Goal: Task Accomplishment & Management: Use online tool/utility

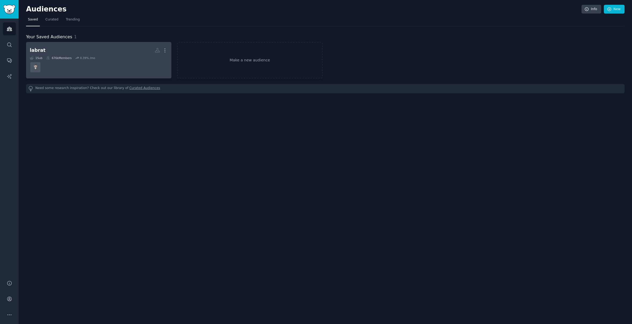
click at [66, 51] on h2 "labrat More" at bounding box center [99, 50] width 138 height 9
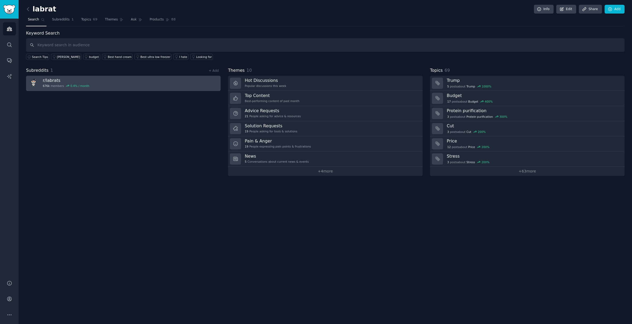
click at [82, 81] on h3 "r/ labrats" at bounding box center [66, 81] width 46 height 6
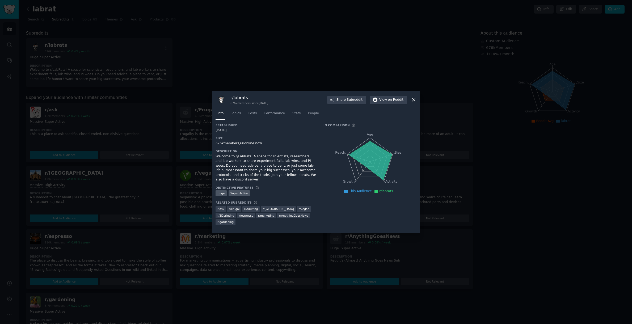
click at [413, 100] on icon at bounding box center [414, 100] width 6 height 6
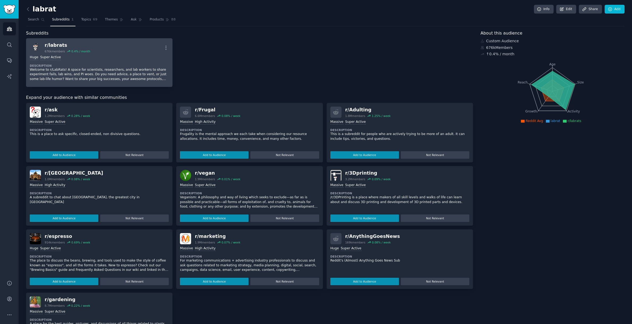
click at [97, 59] on div "Huge Super Active" at bounding box center [99, 57] width 139 height 5
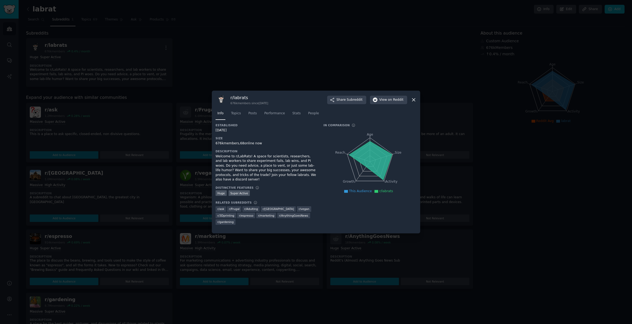
click at [414, 101] on icon at bounding box center [414, 100] width 6 height 6
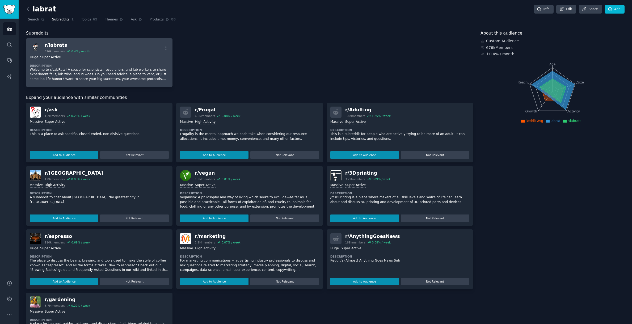
click at [97, 56] on div "Huge Super Active" at bounding box center [99, 57] width 139 height 5
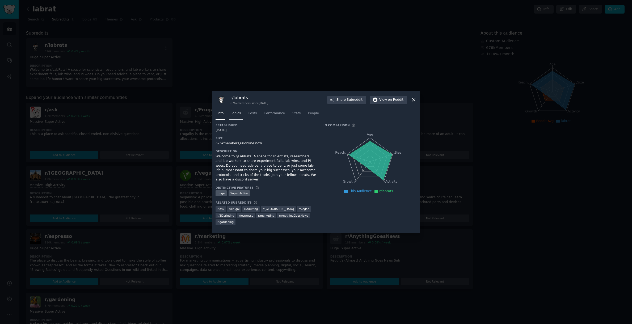
click at [235, 115] on span "Topics" at bounding box center [236, 113] width 10 height 5
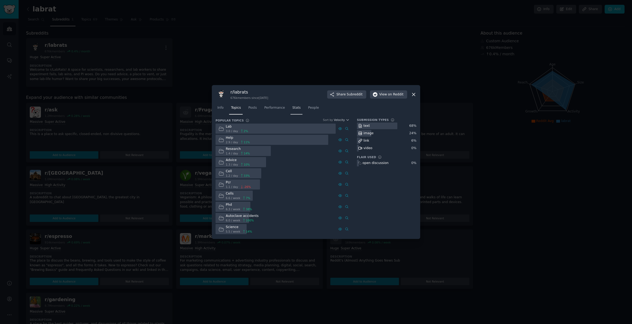
click at [296, 109] on span "Stats" at bounding box center [296, 107] width 8 height 5
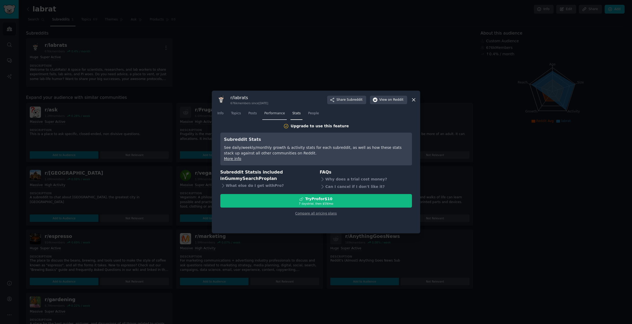
click at [275, 114] on span "Performance" at bounding box center [274, 113] width 21 height 5
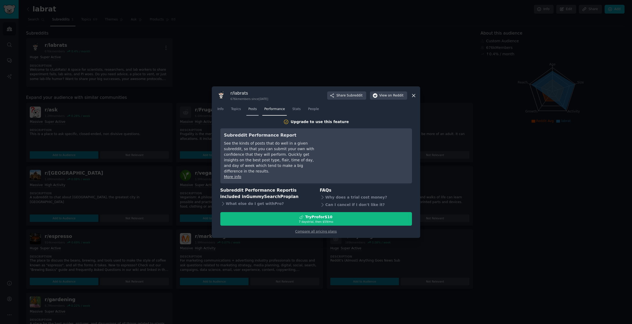
click at [250, 111] on span "Posts" at bounding box center [252, 109] width 9 height 5
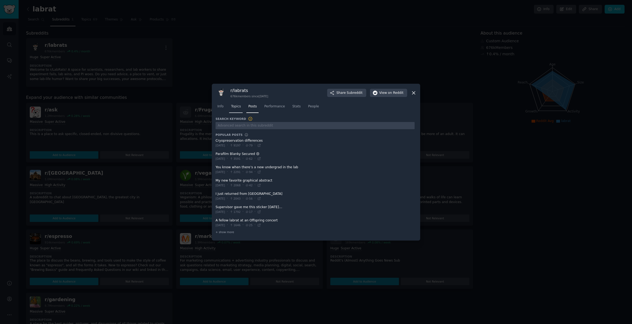
click at [237, 107] on span "Topics" at bounding box center [236, 106] width 10 height 5
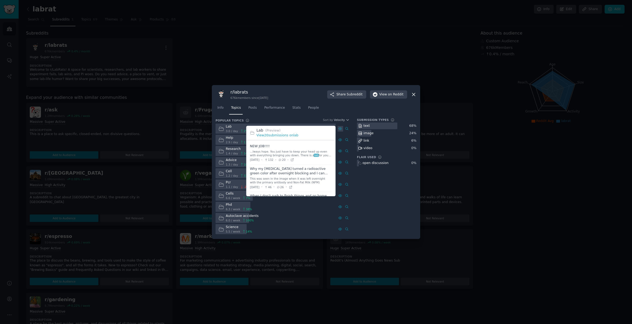
click at [340, 129] on icon at bounding box center [340, 129] width 4 height 4
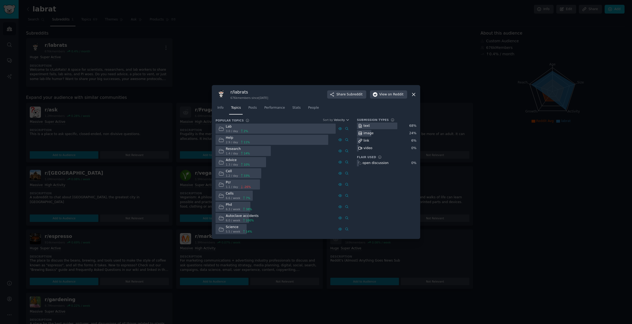
click at [413, 95] on icon at bounding box center [413, 94] width 3 height 3
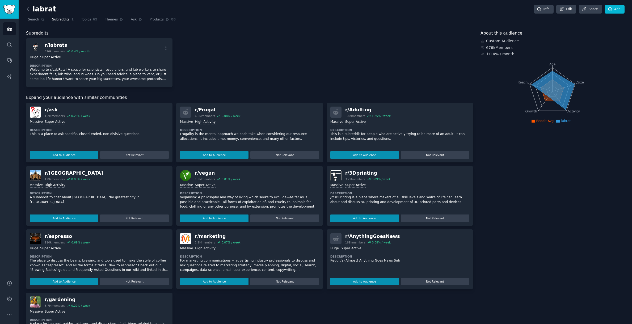
click at [516, 56] on div "↑ 0.4 % / month" at bounding box center [552, 54] width 144 height 6
click at [85, 21] on span "Topics" at bounding box center [86, 19] width 10 height 5
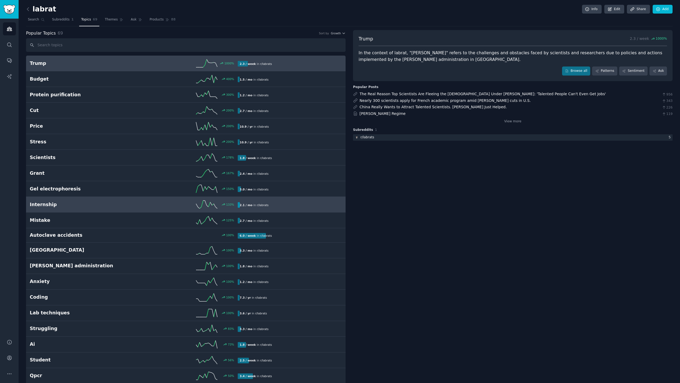
click at [81, 201] on h2 "Internship" at bounding box center [82, 204] width 104 height 7
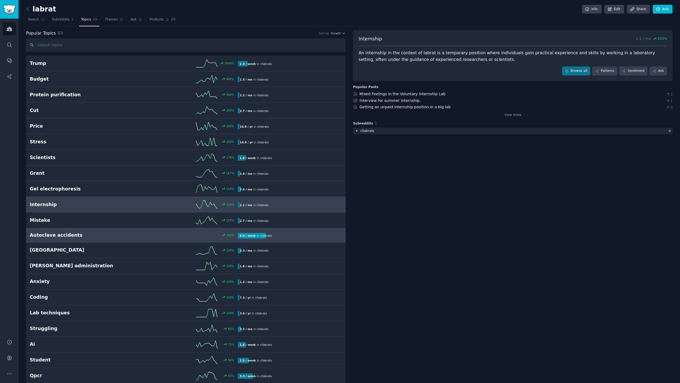
click at [295, 233] on div "6.0 / week in r/ labrats" at bounding box center [288, 236] width 100 height 6
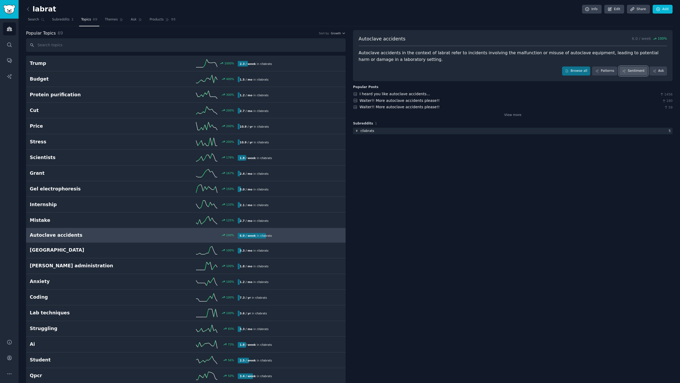
click at [632, 72] on link "Sentiment" at bounding box center [633, 70] width 28 height 9
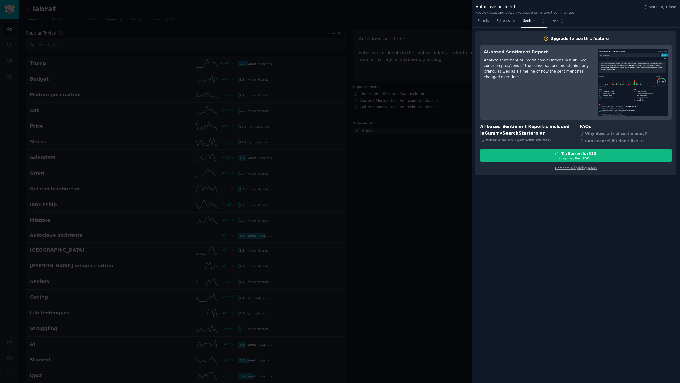
click at [422, 177] on div at bounding box center [340, 191] width 680 height 383
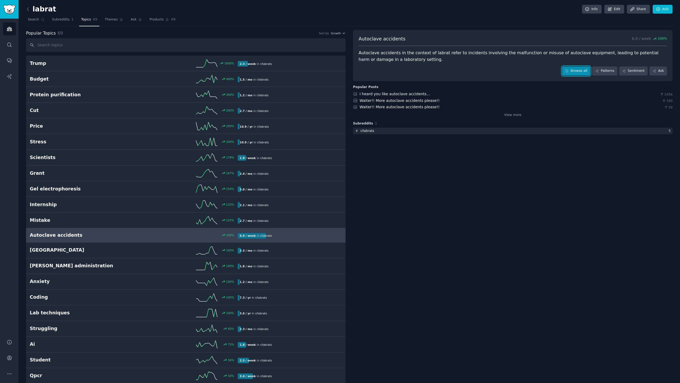
click at [581, 71] on link "Browse all" at bounding box center [576, 70] width 28 height 9
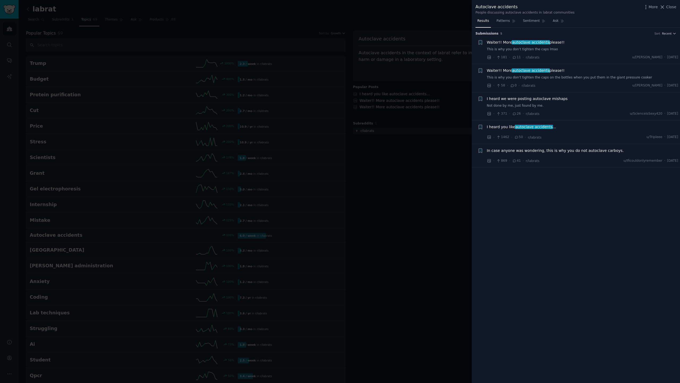
click at [414, 175] on div at bounding box center [340, 191] width 680 height 383
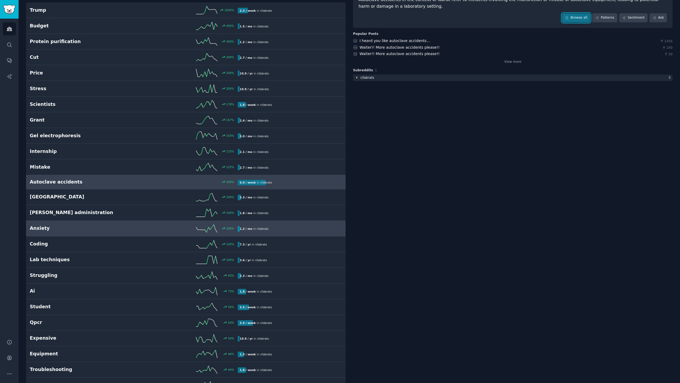
scroll to position [44, 0]
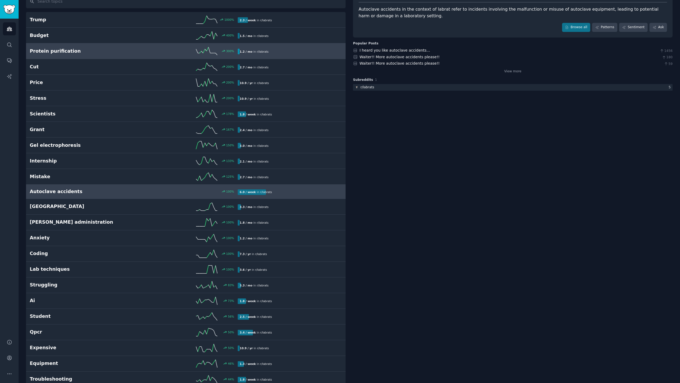
click at [116, 53] on h2 "Protein purification" at bounding box center [82, 51] width 104 height 7
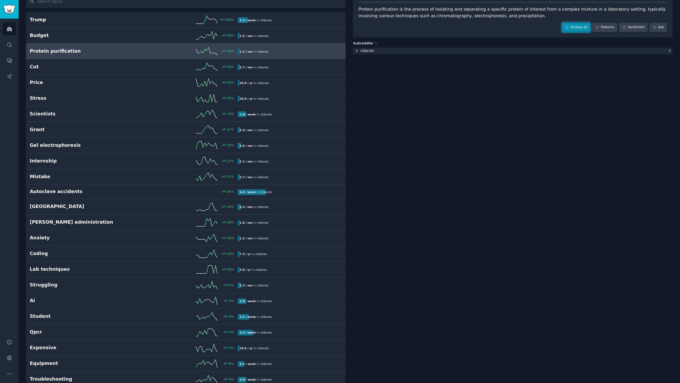
click at [579, 27] on link "Browse all" at bounding box center [576, 27] width 28 height 9
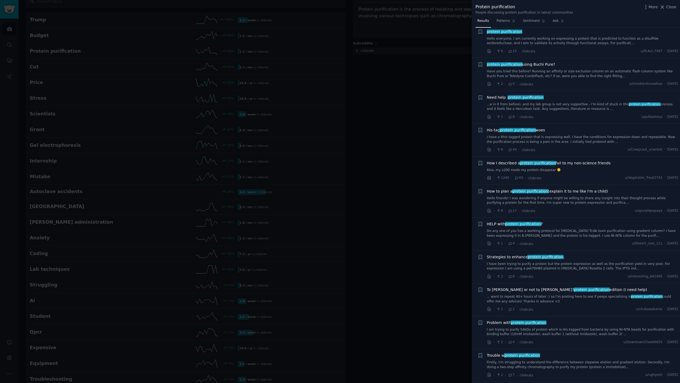
scroll to position [24, 0]
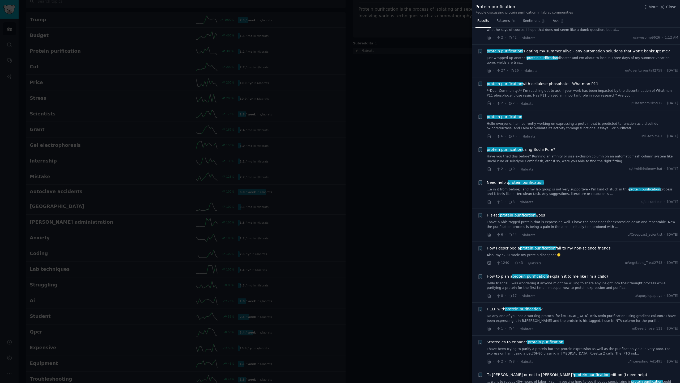
click at [371, 217] on div at bounding box center [340, 191] width 680 height 383
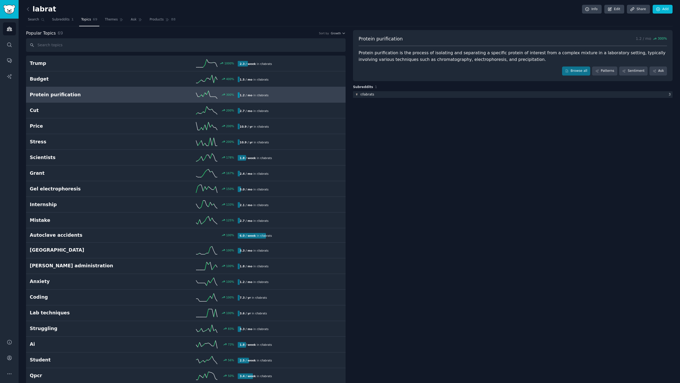
click at [166, 96] on div "300 %" at bounding box center [186, 95] width 104 height 8
click at [583, 72] on link "Browse all" at bounding box center [576, 70] width 28 height 9
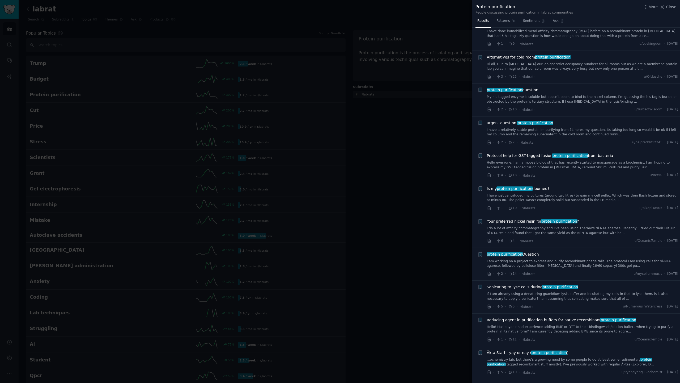
scroll to position [2290, 0]
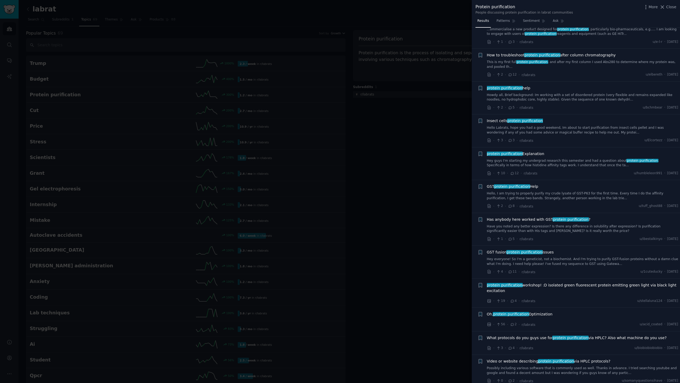
click at [428, 199] on div at bounding box center [340, 191] width 680 height 383
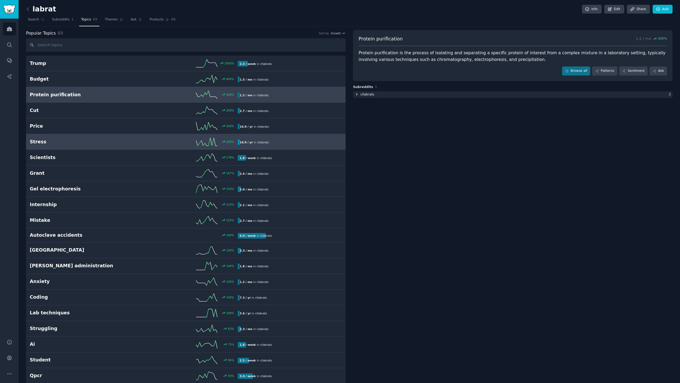
click at [134, 142] on div "200 %" at bounding box center [186, 142] width 104 height 8
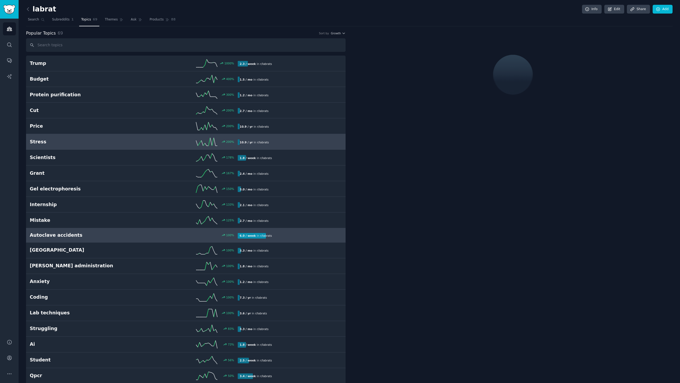
click at [143, 235] on div "100 %" at bounding box center [186, 235] width 104 height 4
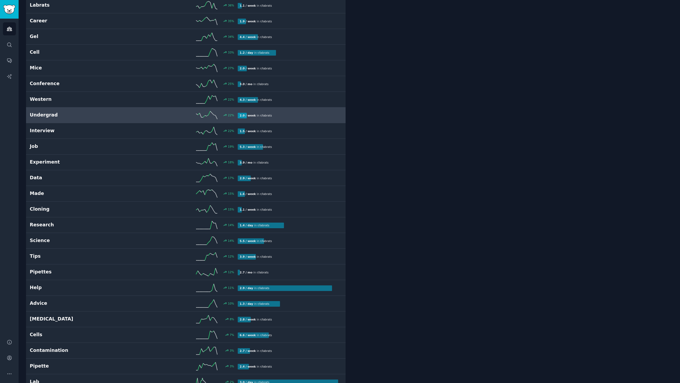
scroll to position [550, 0]
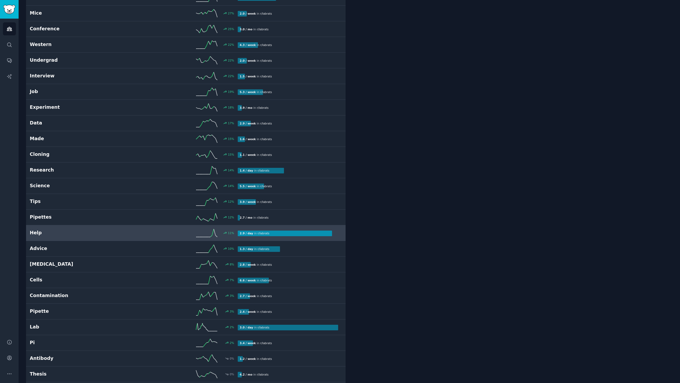
click at [146, 232] on div "11 %" at bounding box center [186, 233] width 104 height 8
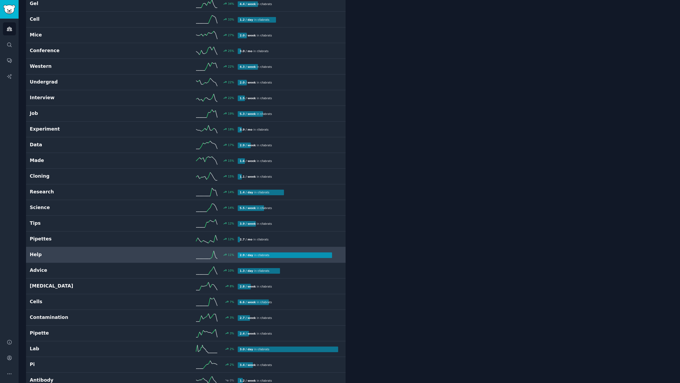
scroll to position [559, 0]
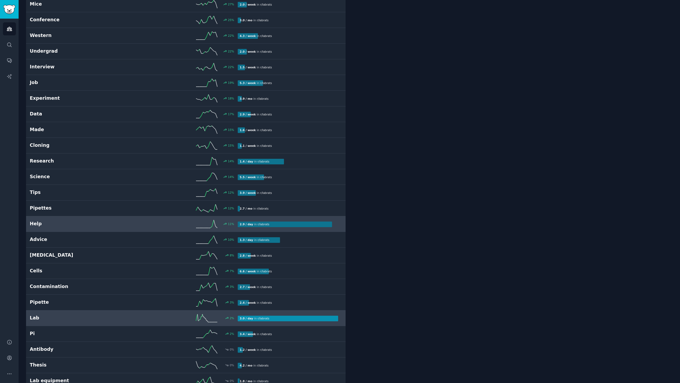
click at [139, 316] on div "2 %" at bounding box center [186, 318] width 104 height 8
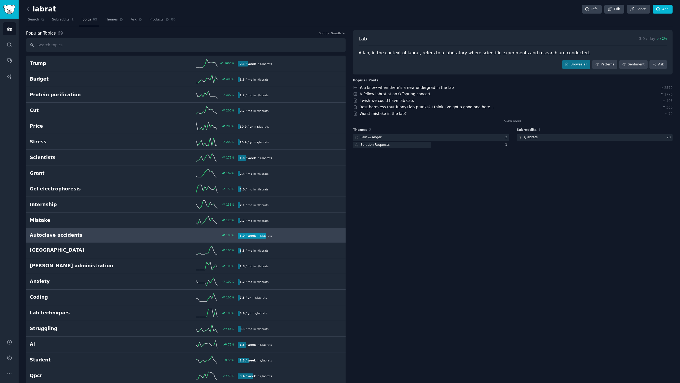
click at [136, 232] on div "Autoclave accidents 100 % 6.0 / week in r/ labrats" at bounding box center [186, 235] width 312 height 7
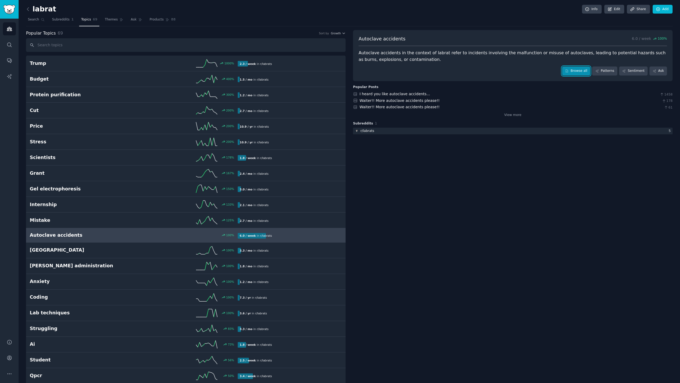
click at [583, 73] on link "Browse all" at bounding box center [576, 70] width 28 height 9
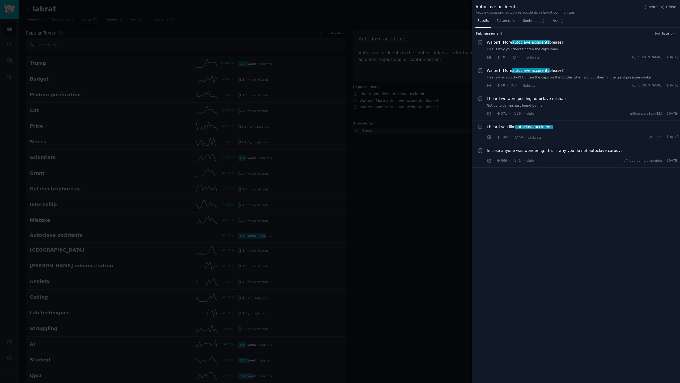
click at [411, 157] on div at bounding box center [340, 191] width 680 height 383
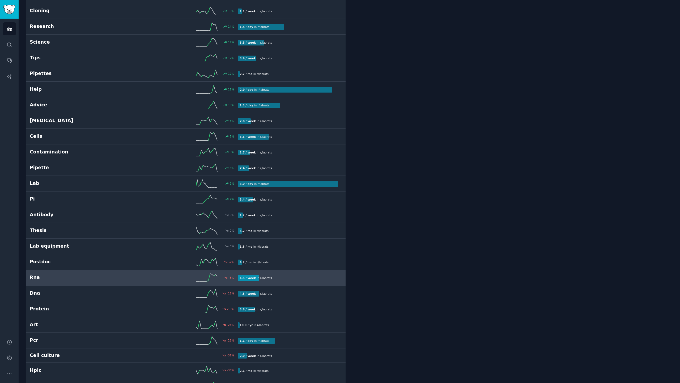
scroll to position [759, 0]
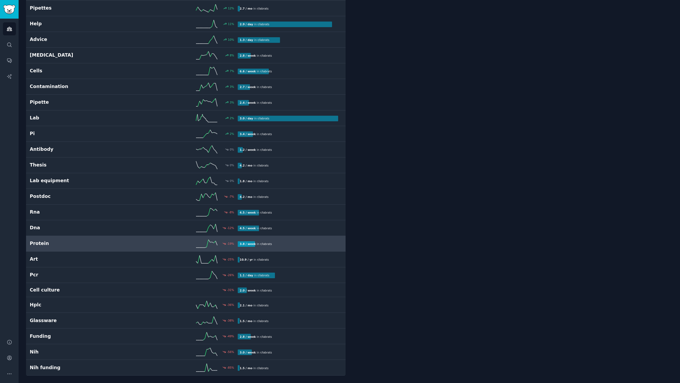
click at [132, 242] on h2 "Protein" at bounding box center [82, 243] width 104 height 7
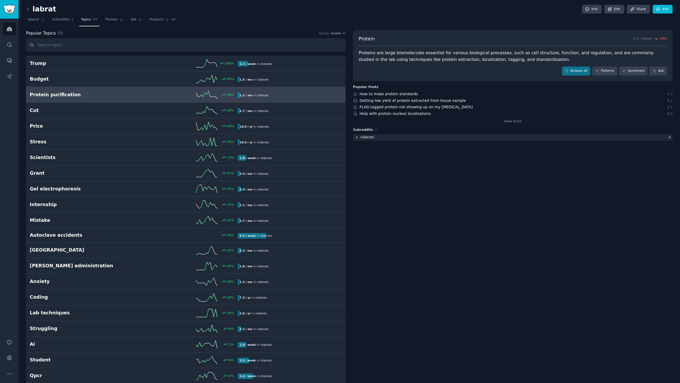
click at [108, 94] on h2 "Protein purification" at bounding box center [82, 94] width 104 height 7
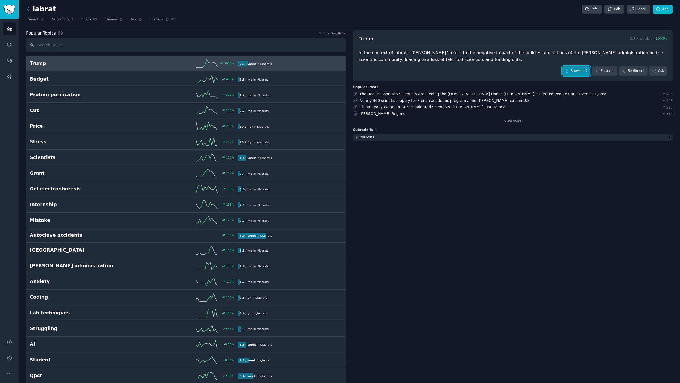
click at [583, 70] on link "Browse all" at bounding box center [576, 70] width 28 height 9
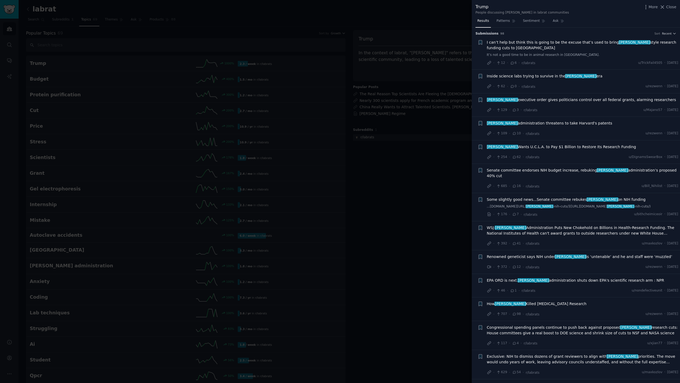
click at [386, 163] on div at bounding box center [340, 191] width 680 height 383
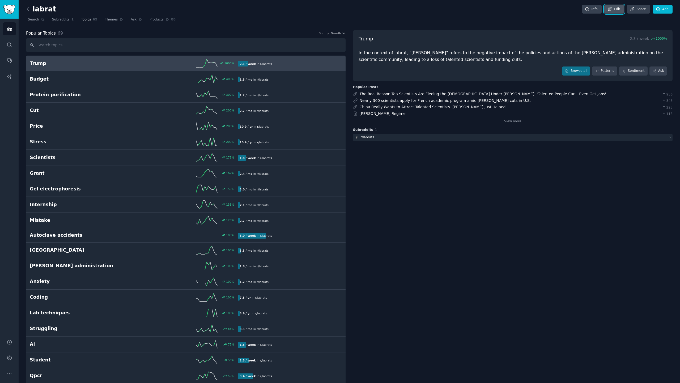
click at [609, 10] on icon at bounding box center [609, 8] width 3 height 3
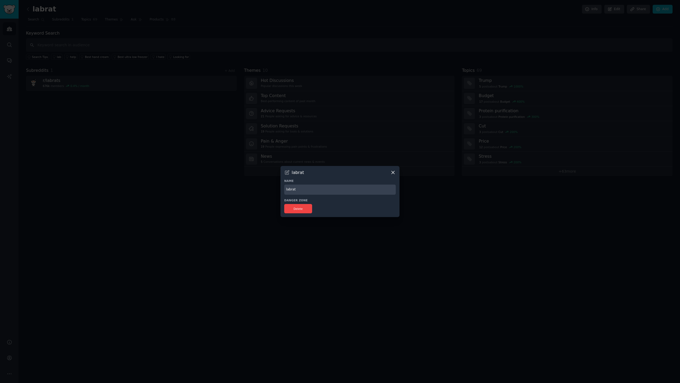
click at [392, 173] on icon at bounding box center [393, 172] width 3 height 3
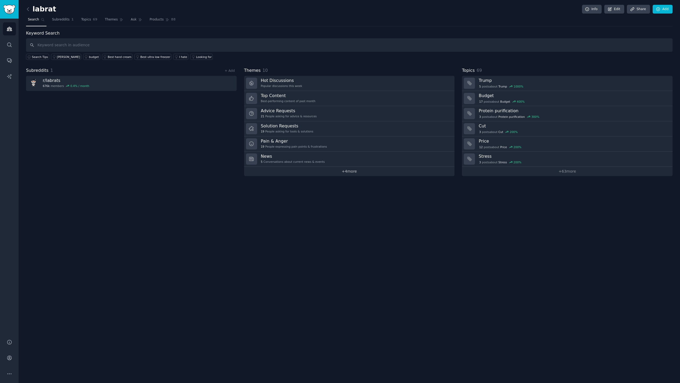
click at [346, 172] on link "+ 4 more" at bounding box center [349, 171] width 211 height 9
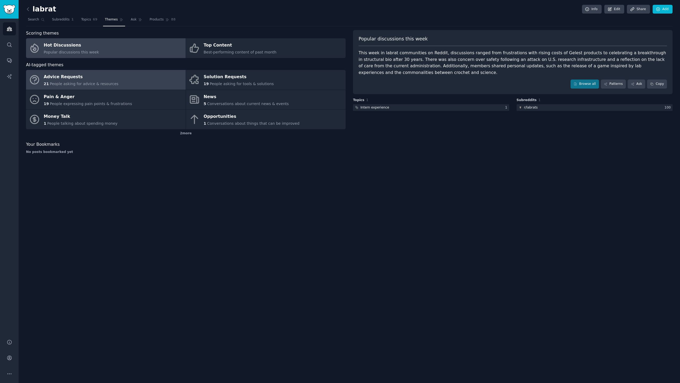
click at [139, 79] on link "Advice Requests 21 People asking for advice & resources" at bounding box center [106, 80] width 160 height 20
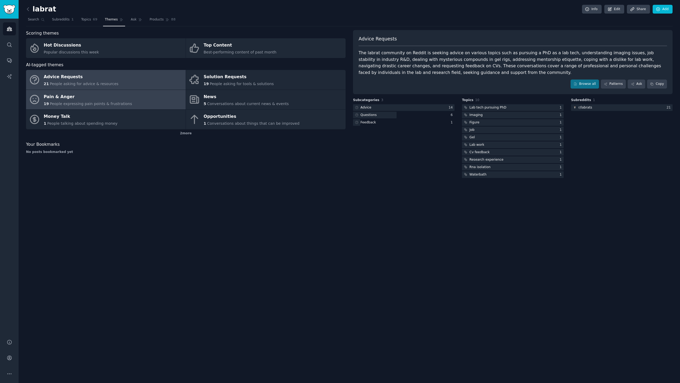
click at [134, 99] on link "Pain & Anger 19 People expressing pain points & frustrations" at bounding box center [106, 100] width 160 height 20
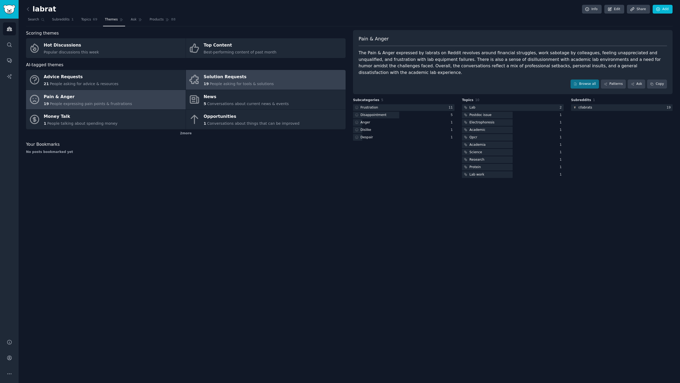
click at [246, 83] on span "People asking for tools & solutions" at bounding box center [242, 84] width 64 height 4
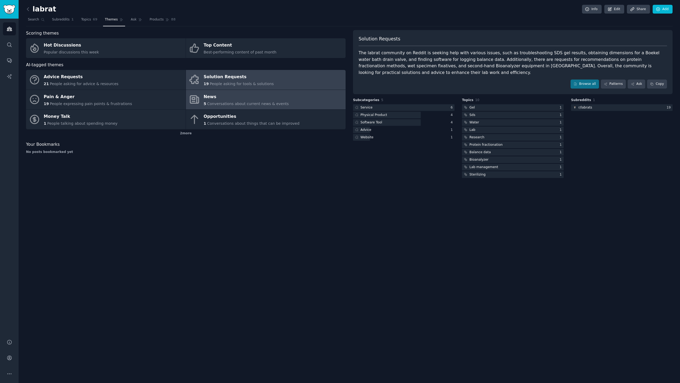
click at [235, 107] on link "News 5 Conversations about current news & events" at bounding box center [266, 100] width 160 height 20
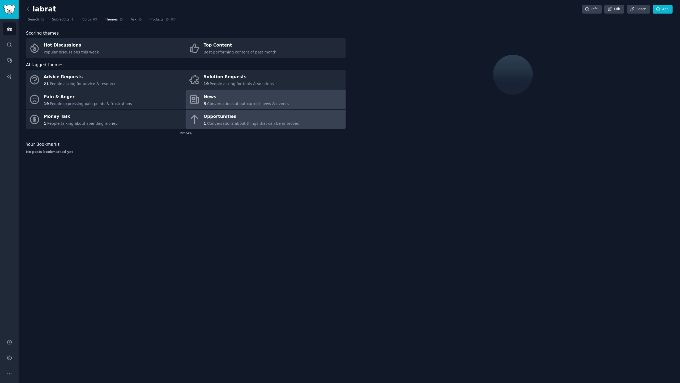
click at [243, 121] on div "1 Conversations about things that can be improved" at bounding box center [252, 124] width 96 height 6
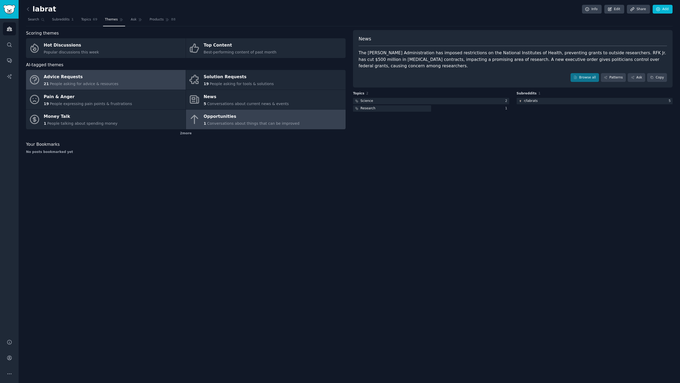
click at [98, 79] on div "Advice Requests" at bounding box center [81, 77] width 75 height 9
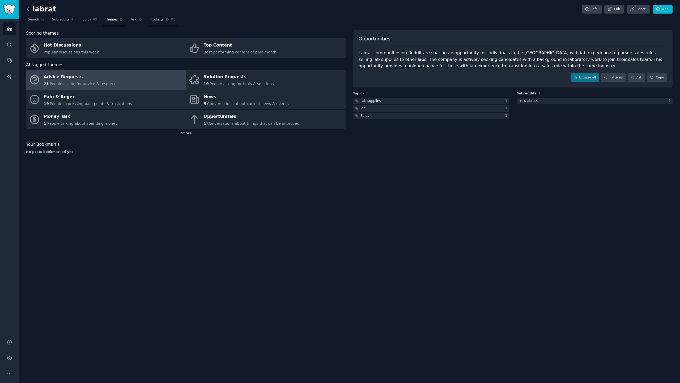
click at [159, 20] on span "Products" at bounding box center [157, 19] width 14 height 5
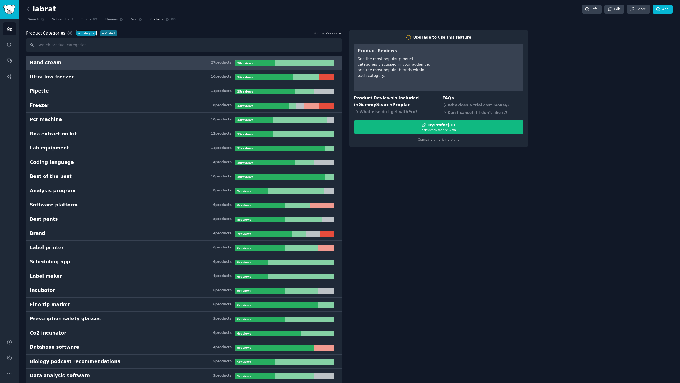
click at [87, 34] on button "+ Category" at bounding box center [86, 33] width 20 height 6
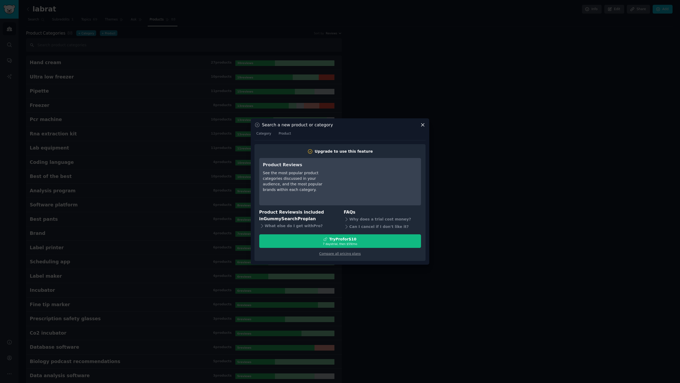
click at [424, 125] on icon at bounding box center [423, 125] width 6 height 6
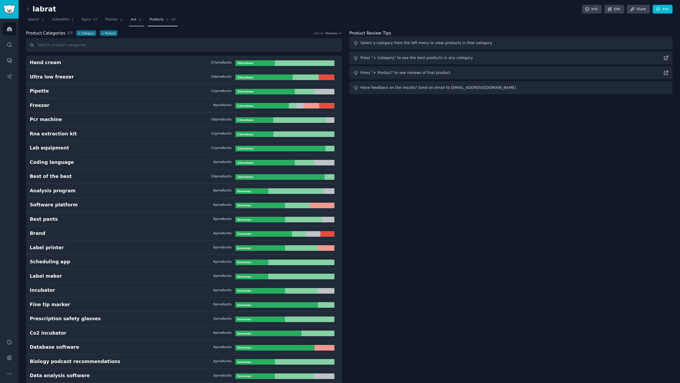
click at [134, 20] on span "Ask" at bounding box center [134, 19] width 6 height 5
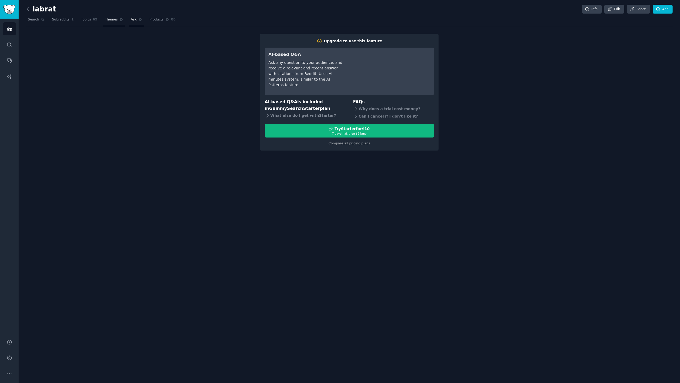
click at [111, 21] on span "Themes" at bounding box center [111, 19] width 13 height 5
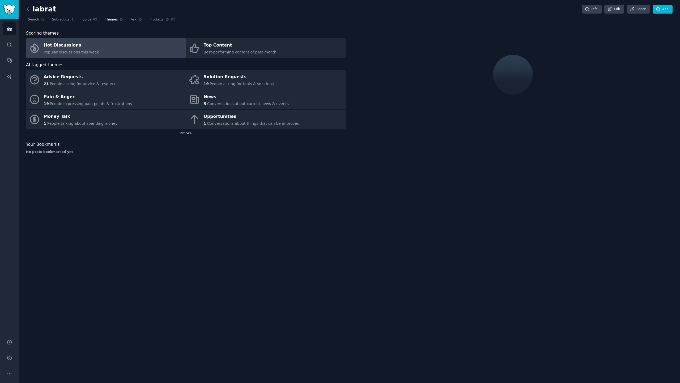
click at [90, 20] on link "Topics 69" at bounding box center [89, 20] width 20 height 11
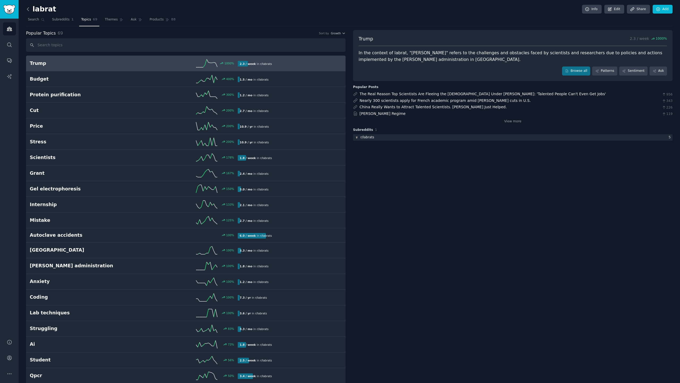
click at [29, 9] on icon at bounding box center [28, 9] width 6 height 6
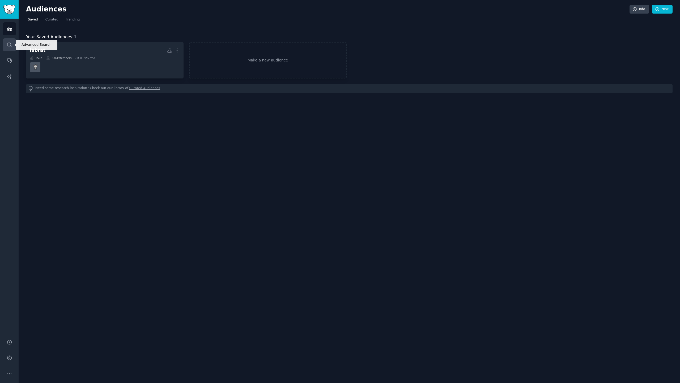
click at [9, 47] on icon "Sidebar" at bounding box center [10, 45] width 6 height 6
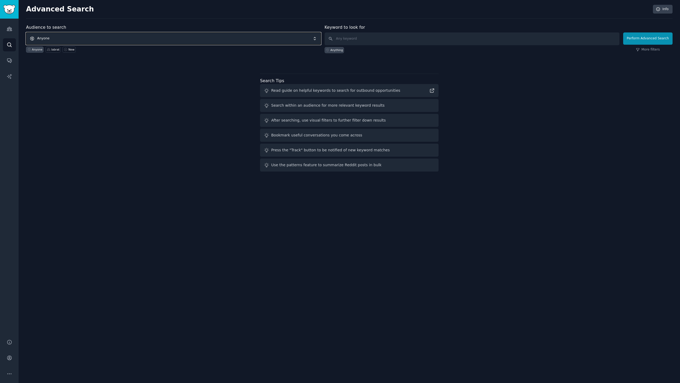
click at [134, 35] on span "Anyone" at bounding box center [173, 38] width 295 height 12
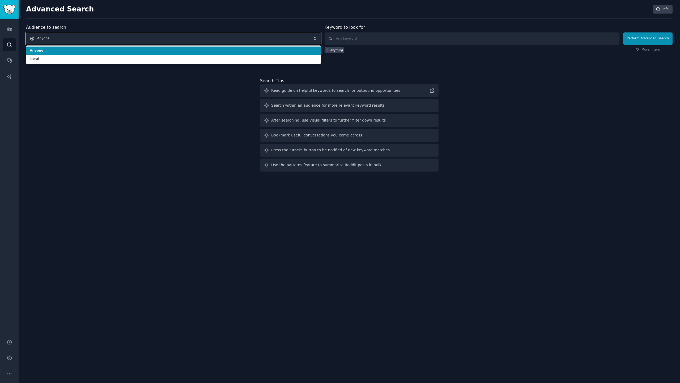
click at [128, 35] on span "Anyone" at bounding box center [173, 38] width 295 height 12
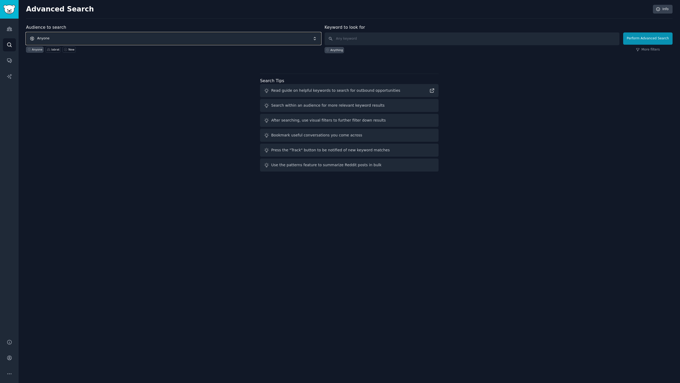
click at [132, 41] on span "Anyone" at bounding box center [173, 38] width 295 height 12
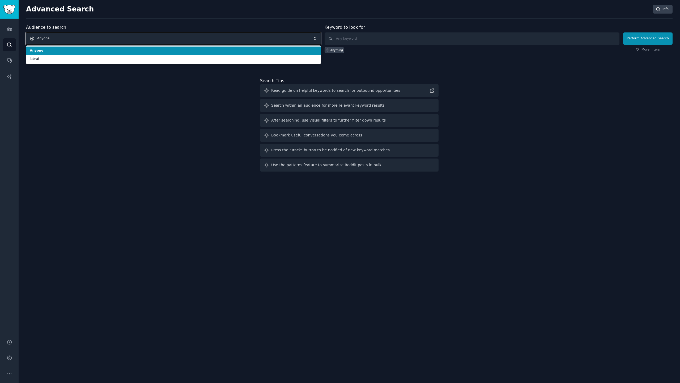
click at [132, 40] on span "Anyone" at bounding box center [173, 38] width 295 height 12
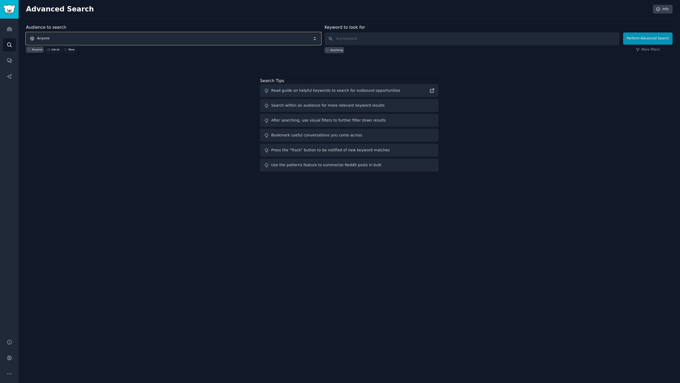
click at [132, 40] on span "Anyone" at bounding box center [173, 38] width 295 height 12
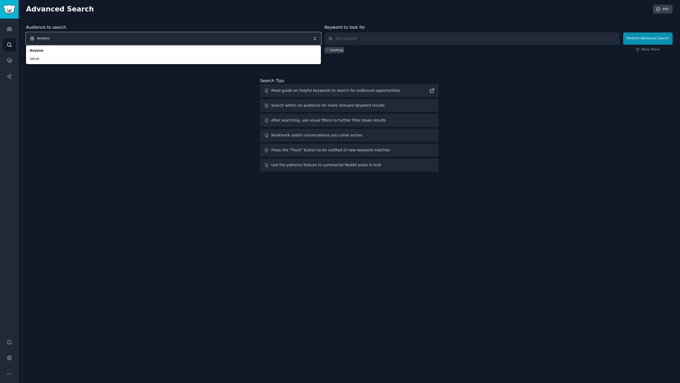
click at [103, 39] on span "Anyone" at bounding box center [173, 38] width 295 height 12
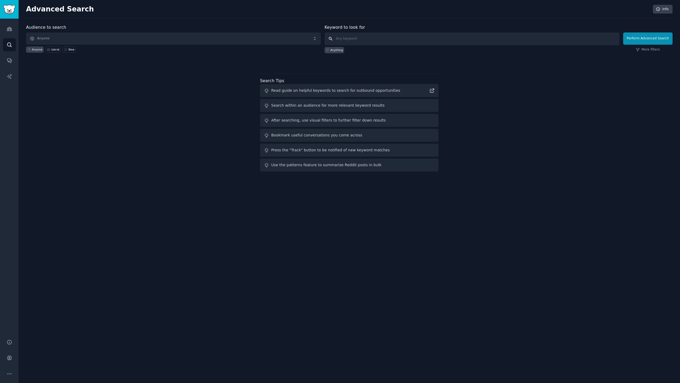
click at [374, 41] on input "text" at bounding box center [472, 38] width 295 height 13
paste input "Ginkgo Bioworks"
type input "Ginkgo Bioworks"
click at [9, 29] on icon "Sidebar" at bounding box center [10, 29] width 6 height 6
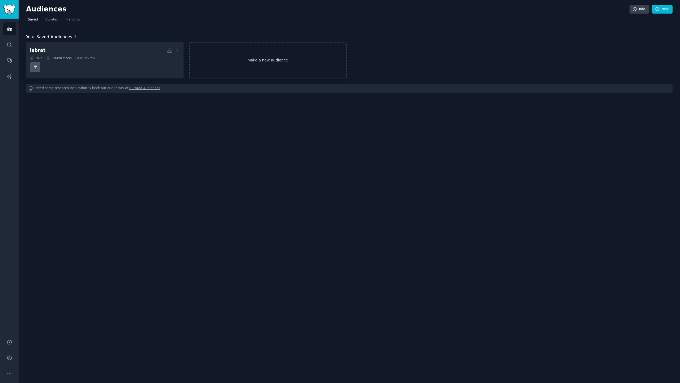
click at [248, 60] on link "Make a new audience" at bounding box center [268, 60] width 158 height 36
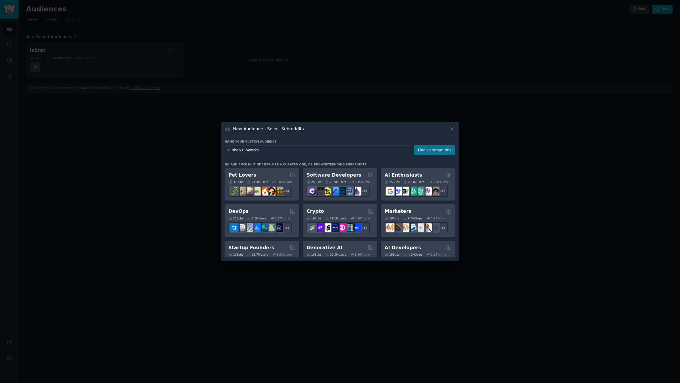
type input "Ginkgo Bioworks"
click at [428, 154] on button "Find Communities" at bounding box center [434, 150] width 41 height 10
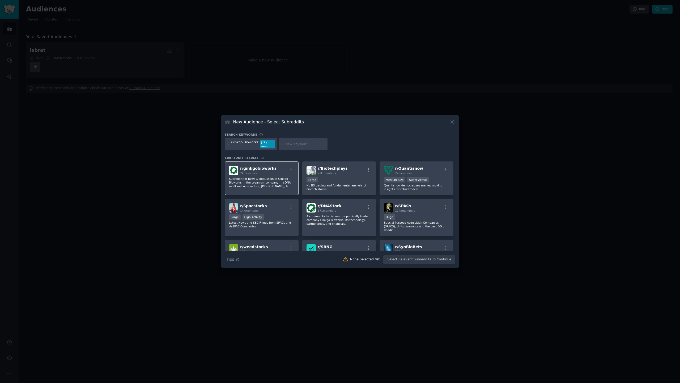
click at [272, 174] on div "r/ ginkgobioworks 2k members Subreddit for news & discussion of Ginkgo Bioworks…" at bounding box center [262, 178] width 74 height 34
click at [432, 257] on button "Create Audience" at bounding box center [438, 259] width 35 height 9
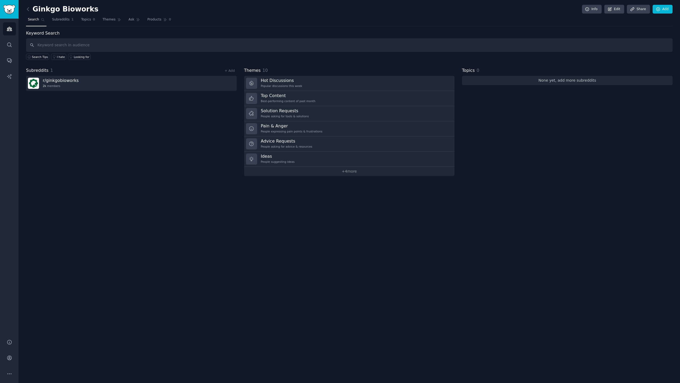
click at [561, 82] on link "None yet, add more subreddits" at bounding box center [567, 80] width 211 height 9
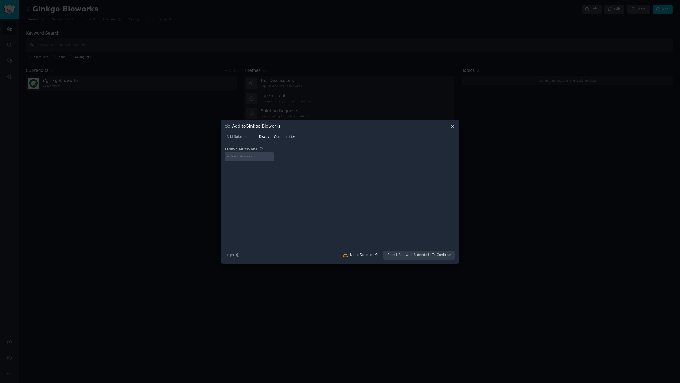
click at [450, 124] on icon at bounding box center [453, 126] width 6 height 6
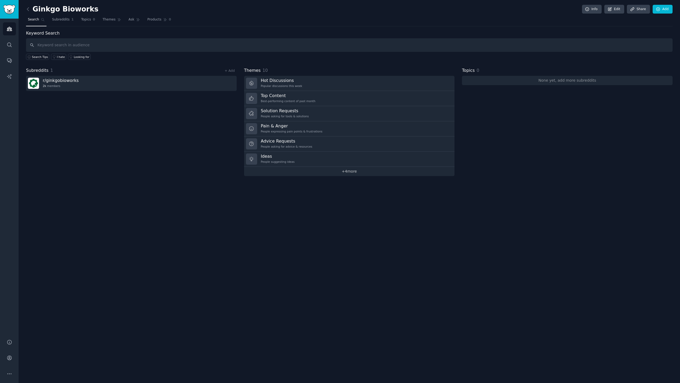
click at [351, 172] on link "+ 4 more" at bounding box center [349, 171] width 211 height 9
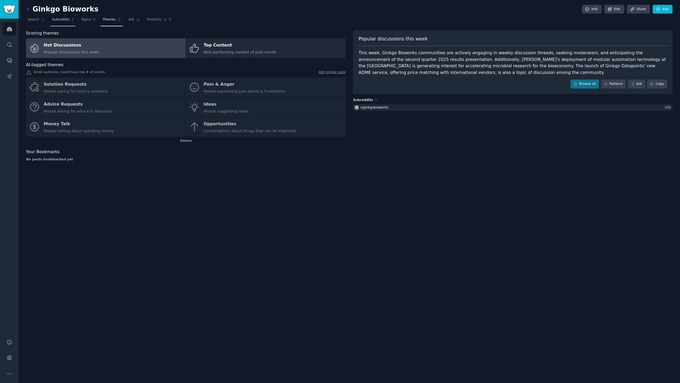
click at [62, 20] on span "Subreddits" at bounding box center [61, 19] width 18 height 5
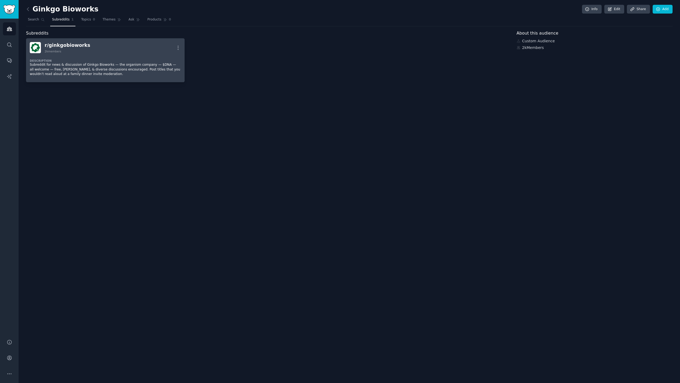
click at [86, 52] on div "r/ ginkgobioworks 2k members More" at bounding box center [105, 47] width 151 height 11
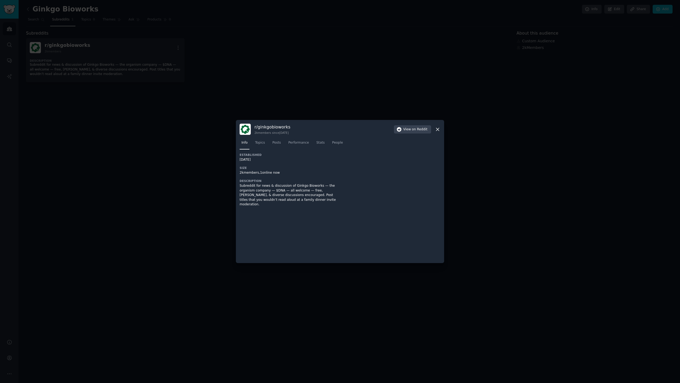
click at [440, 127] on icon at bounding box center [438, 129] width 6 height 6
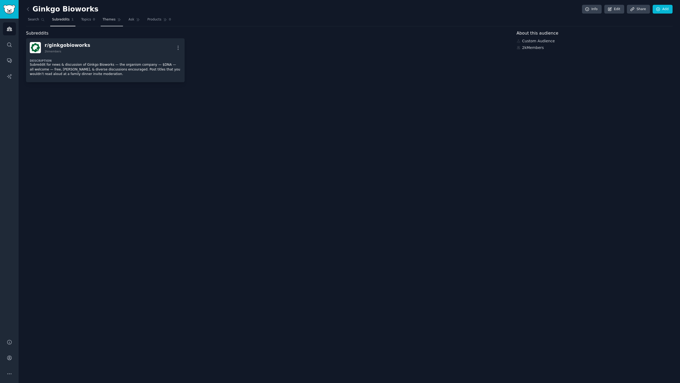
click at [112, 21] on span "Themes" at bounding box center [109, 19] width 13 height 5
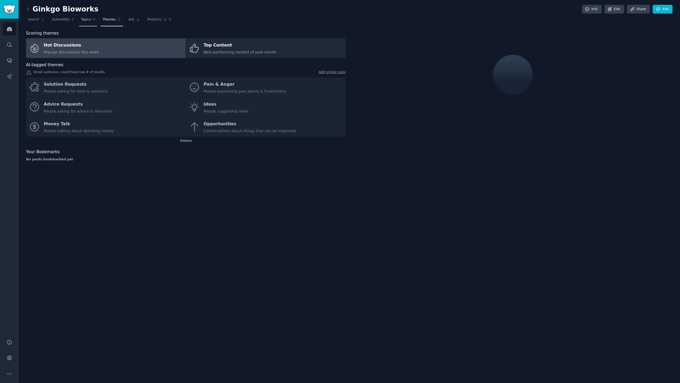
click at [85, 21] on span "Topics" at bounding box center [86, 19] width 10 height 5
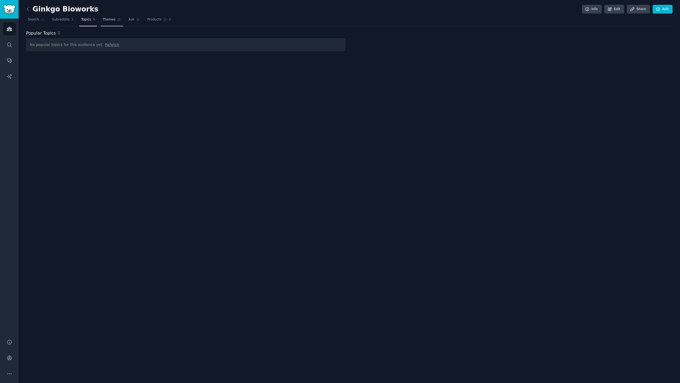
click at [114, 21] on link "Themes" at bounding box center [112, 20] width 22 height 11
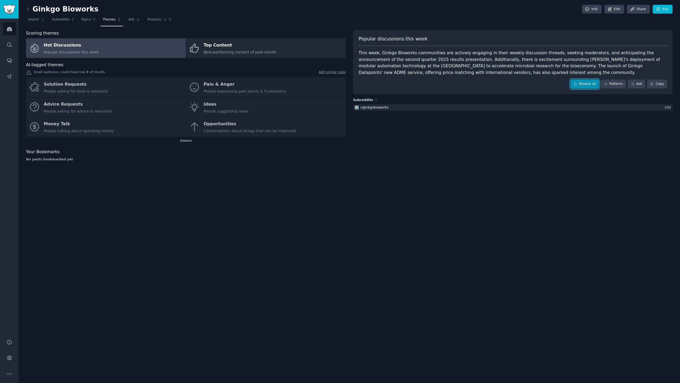
click at [587, 85] on link "Browse all" at bounding box center [585, 83] width 28 height 9
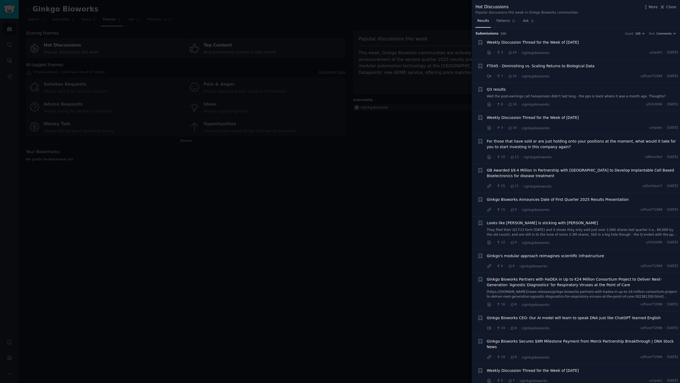
click at [341, 161] on div at bounding box center [340, 191] width 680 height 383
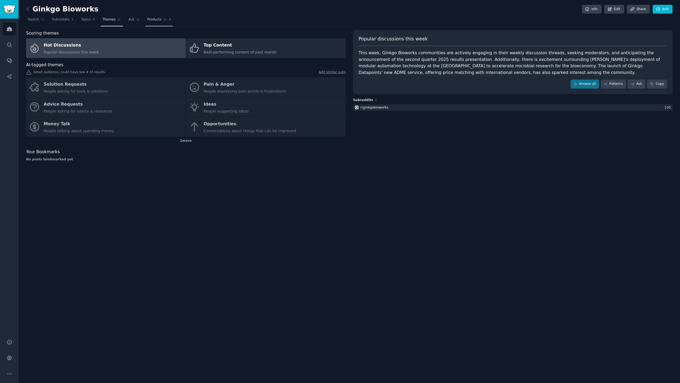
click at [157, 22] on span "Products" at bounding box center [154, 19] width 14 height 5
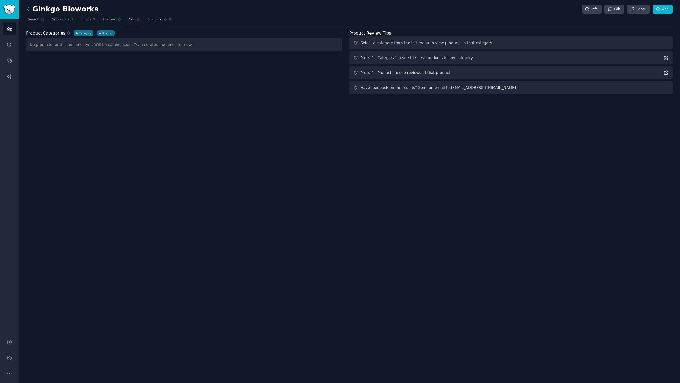
click at [136, 20] on icon at bounding box center [138, 20] width 4 height 4
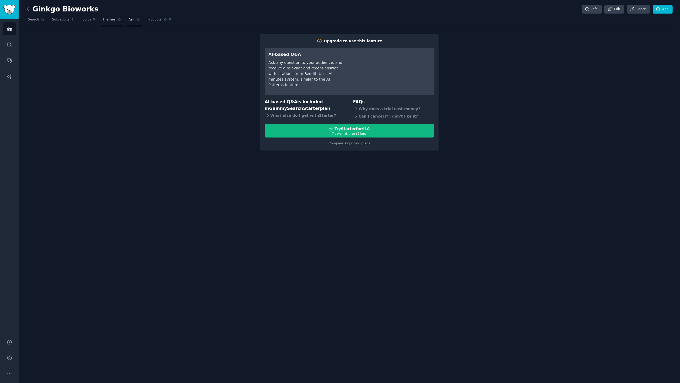
click at [107, 21] on span "Themes" at bounding box center [109, 19] width 13 height 5
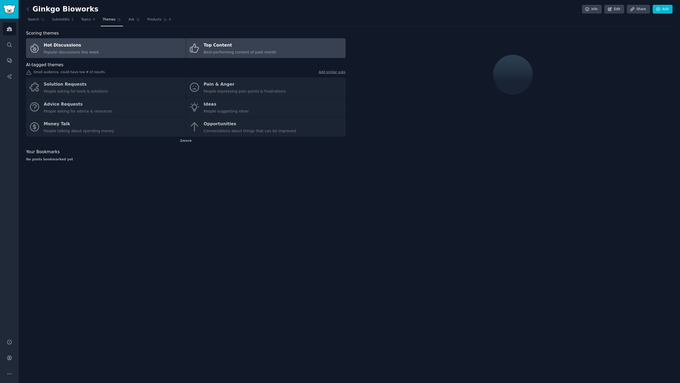
click at [252, 47] on div "Top Content" at bounding box center [240, 45] width 73 height 9
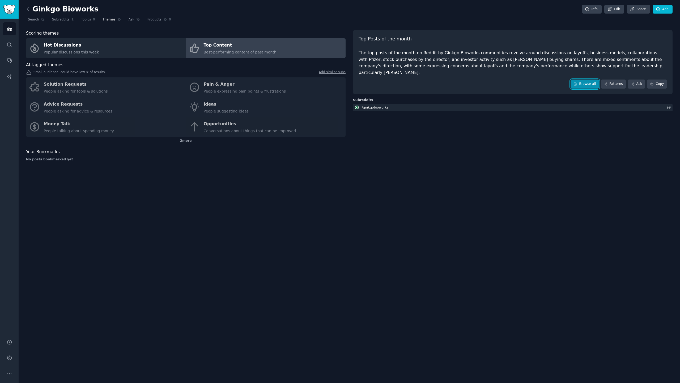
click at [592, 79] on link "Browse all" at bounding box center [585, 83] width 28 height 9
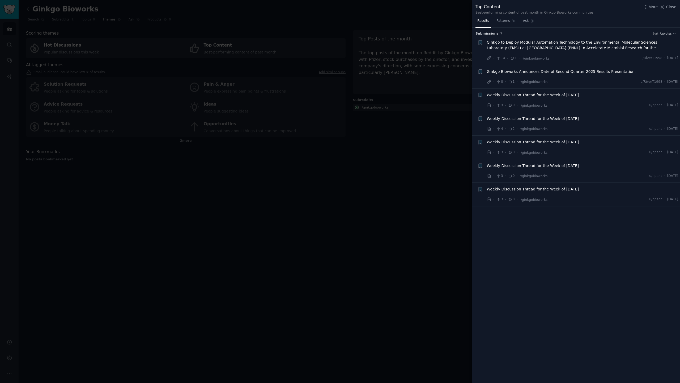
click at [396, 191] on div at bounding box center [340, 191] width 680 height 383
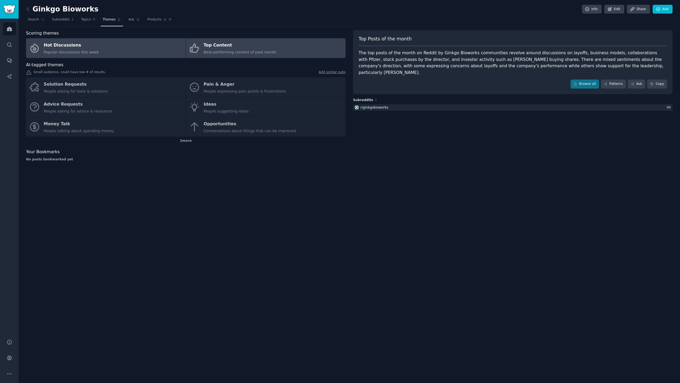
click at [134, 53] on link "Hot Discussions Popular discussions this week" at bounding box center [106, 48] width 160 height 20
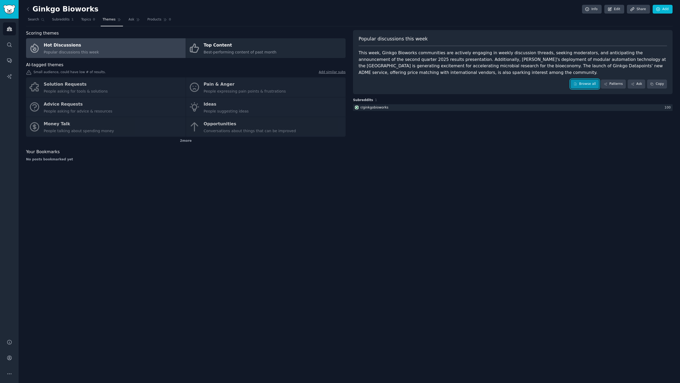
click at [589, 84] on link "Browse all" at bounding box center [585, 83] width 28 height 9
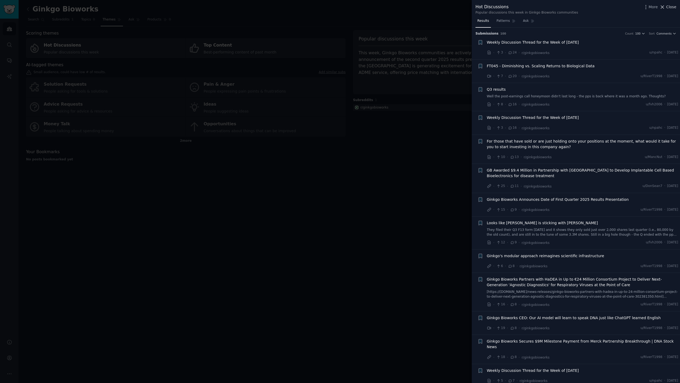
click at [667, 7] on span "Close" at bounding box center [671, 7] width 10 height 6
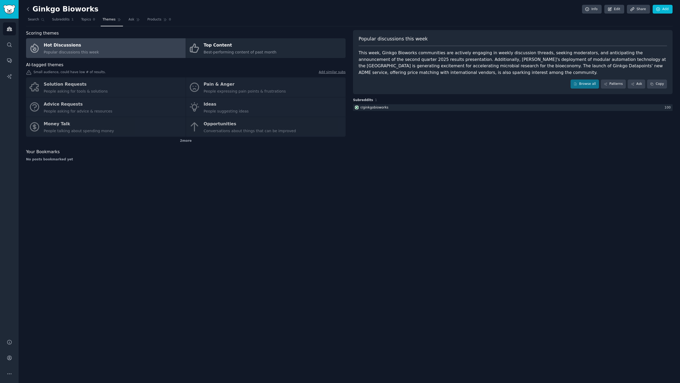
click at [27, 11] on icon at bounding box center [28, 9] width 6 height 6
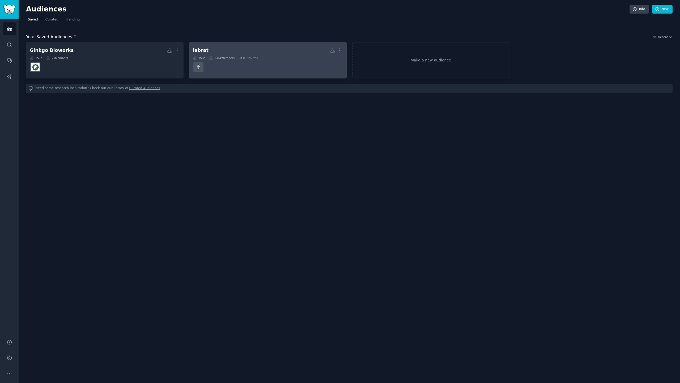
click at [256, 60] on dd at bounding box center [268, 67] width 150 height 15
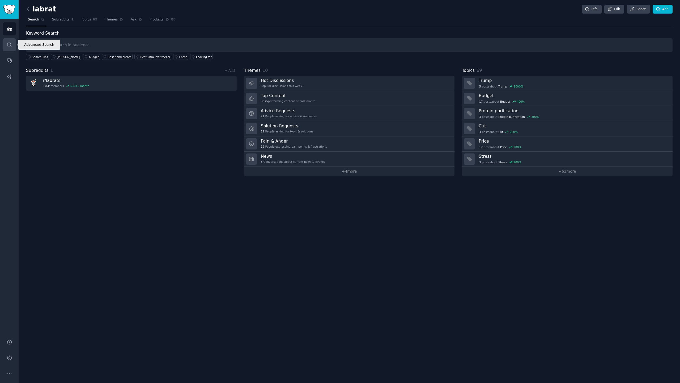
click at [9, 43] on icon "Sidebar" at bounding box center [9, 45] width 4 height 4
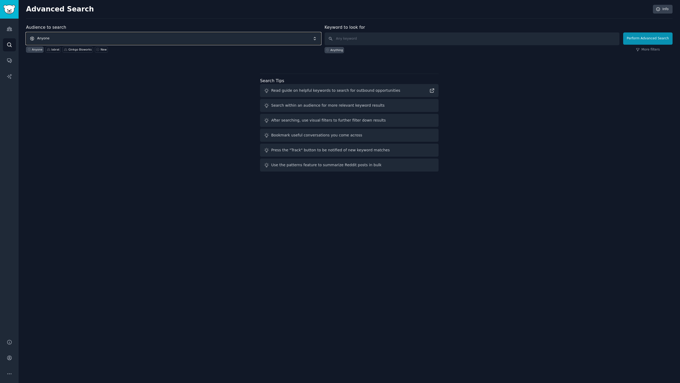
click at [78, 38] on span "Anyone" at bounding box center [173, 38] width 295 height 12
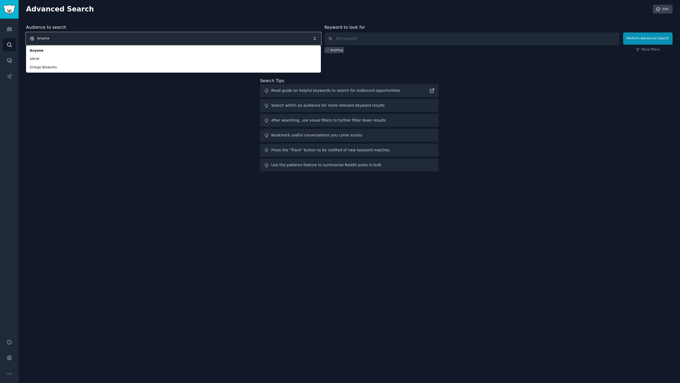
click at [74, 39] on span "Anyone" at bounding box center [173, 38] width 295 height 12
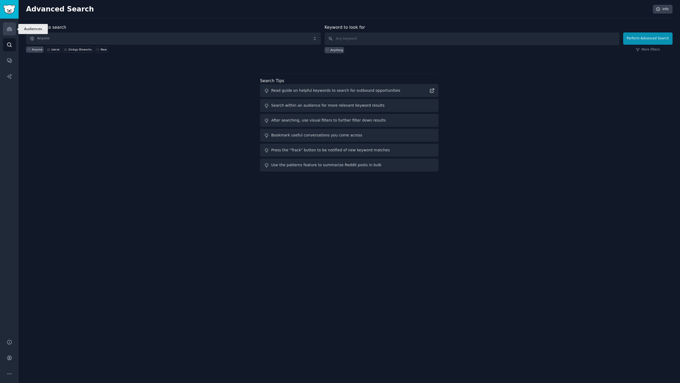
click at [9, 32] on link "Audiences" at bounding box center [9, 28] width 13 height 13
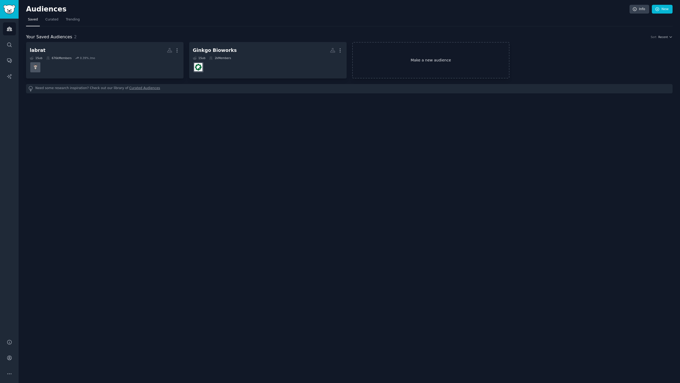
click at [437, 62] on link "Make a new audience" at bounding box center [431, 60] width 158 height 36
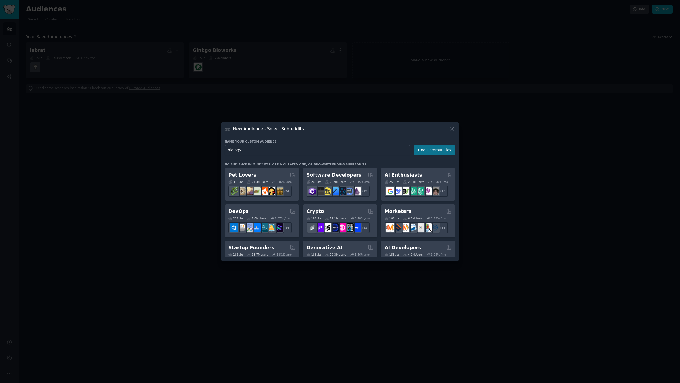
type input "biology"
click at [439, 151] on button "Find Communities" at bounding box center [434, 150] width 41 height 10
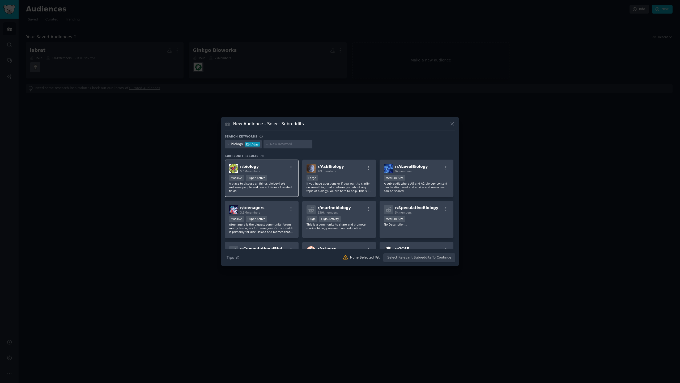
click at [279, 171] on div "r/ biology 5.5M members" at bounding box center [261, 168] width 65 height 9
click at [439, 260] on button "Create Audience" at bounding box center [438, 257] width 35 height 9
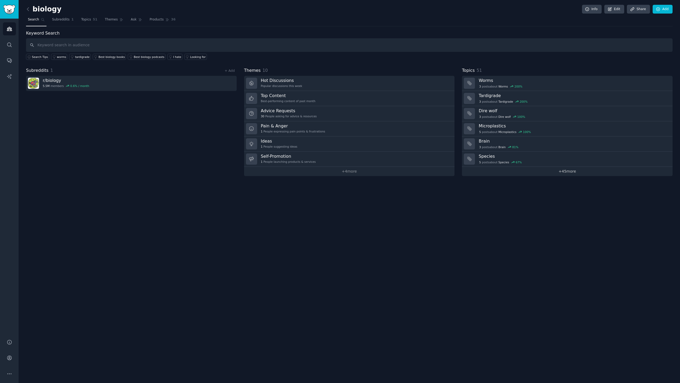
click at [568, 170] on link "+ 45 more" at bounding box center [567, 171] width 211 height 9
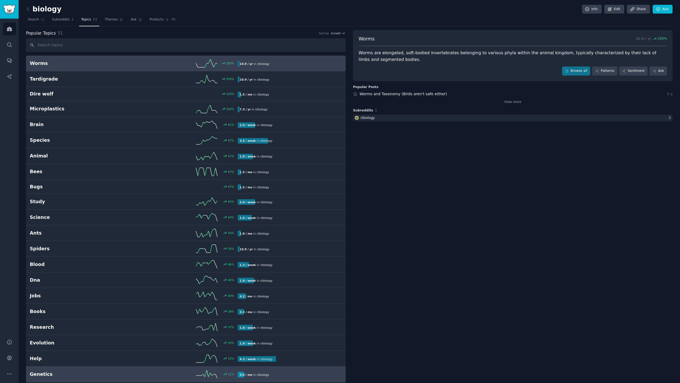
click at [124, 375] on h2 "Genetics" at bounding box center [82, 374] width 104 height 7
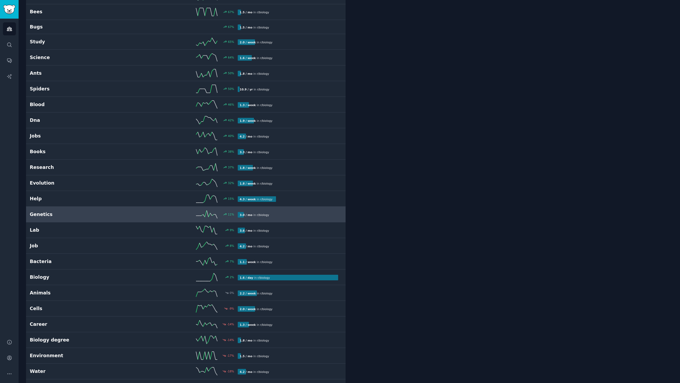
scroll to position [319, 0]
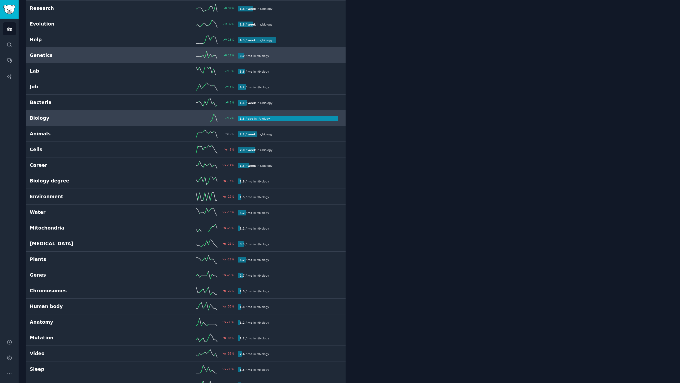
click at [137, 120] on div "2 %" at bounding box center [186, 118] width 104 height 8
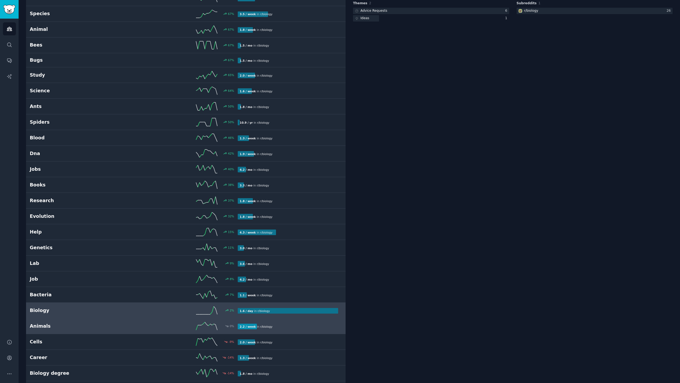
scroll to position [130, 0]
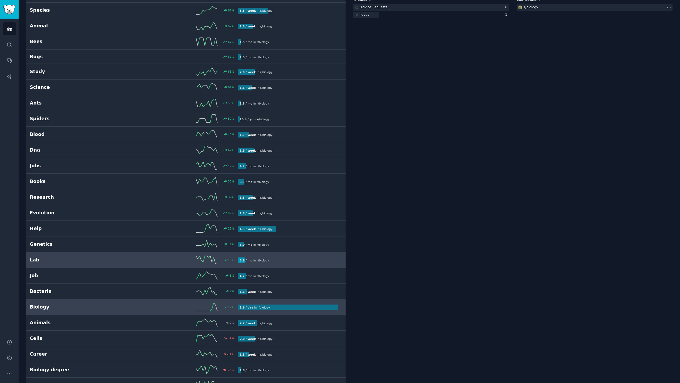
click at [147, 257] on div "9 %" at bounding box center [186, 260] width 104 height 8
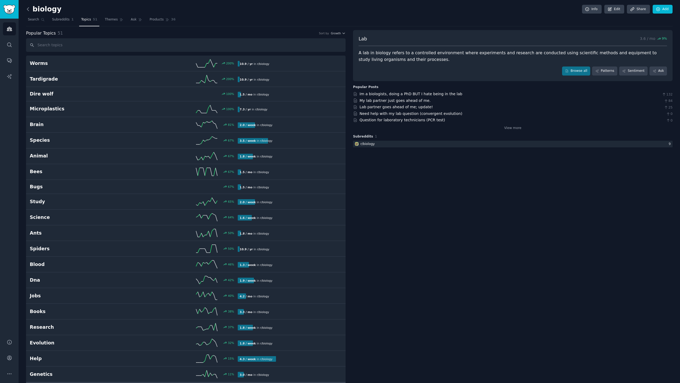
click at [27, 11] on icon at bounding box center [28, 9] width 6 height 6
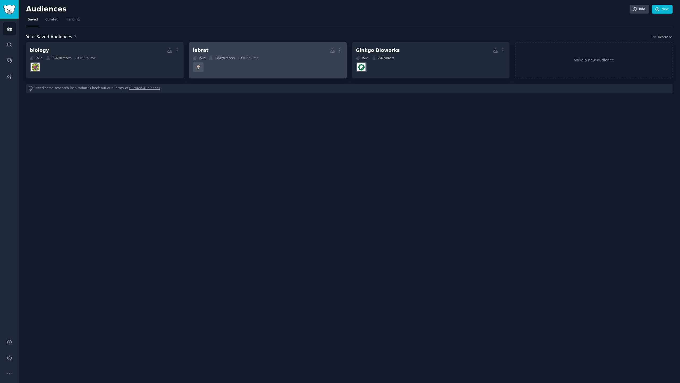
click at [259, 63] on dd at bounding box center [268, 67] width 150 height 15
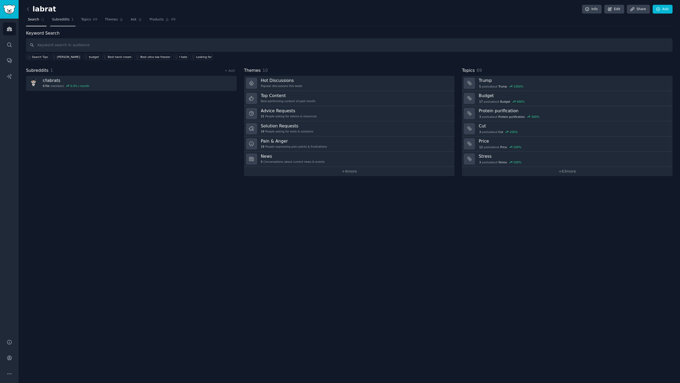
click at [59, 21] on span "Subreddits" at bounding box center [61, 19] width 18 height 5
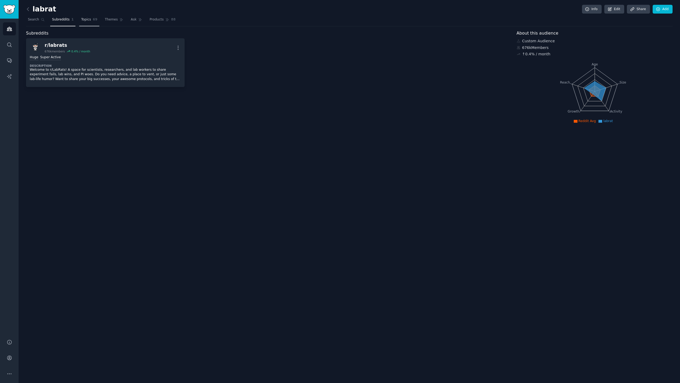
click at [92, 23] on link "Topics 69" at bounding box center [89, 20] width 20 height 11
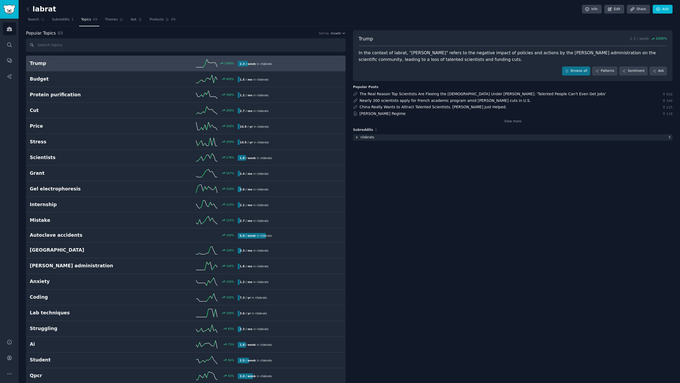
click at [250, 50] on input "text" at bounding box center [186, 45] width 320 height 14
click at [336, 33] on span "Growth" at bounding box center [336, 33] width 10 height 4
click at [317, 54] on div "Velocity" at bounding box center [318, 52] width 49 height 9
